Goal: Transaction & Acquisition: Book appointment/travel/reservation

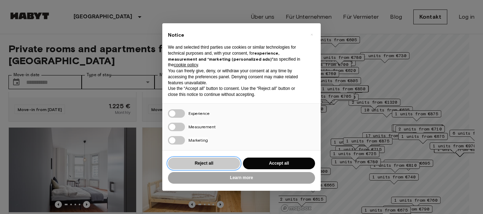
click at [221, 163] on button "Reject all" at bounding box center [204, 164] width 72 height 12
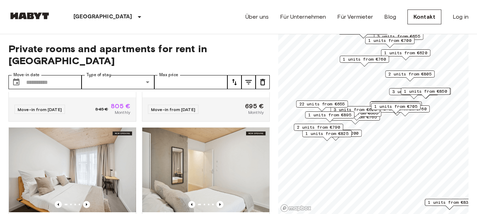
scroll to position [123, 0]
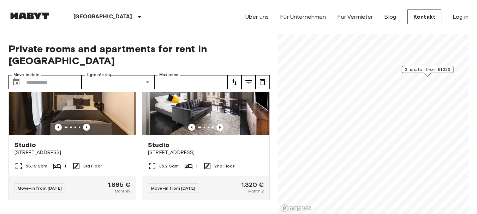
scroll to position [45, 0]
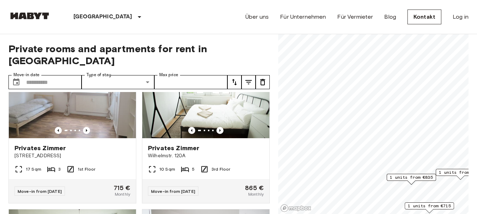
scroll to position [364, 0]
